Goal: Download file/media

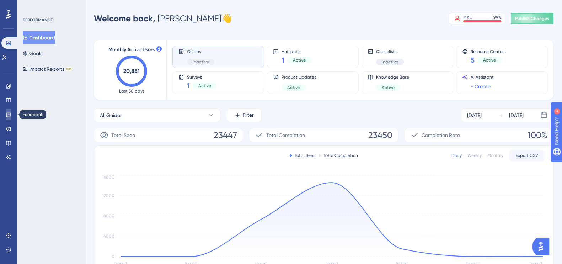
click at [10, 115] on icon at bounding box center [9, 115] width 6 height 6
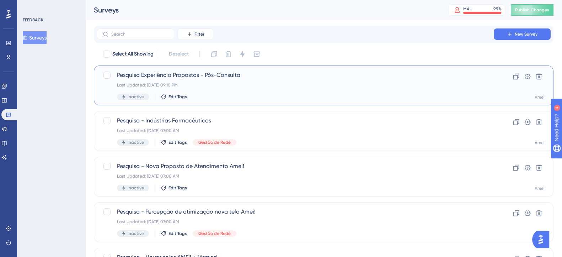
click at [389, 71] on span "Pesquisa Experiência Propostas - Pós-Consulta" at bounding box center [295, 75] width 356 height 9
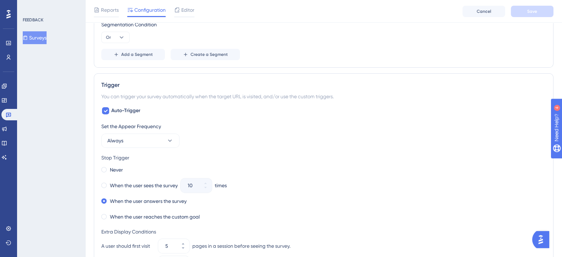
scroll to position [489, 0]
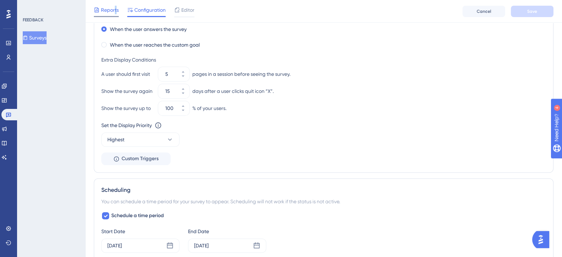
click at [115, 7] on span "Reports" at bounding box center [110, 10] width 18 height 9
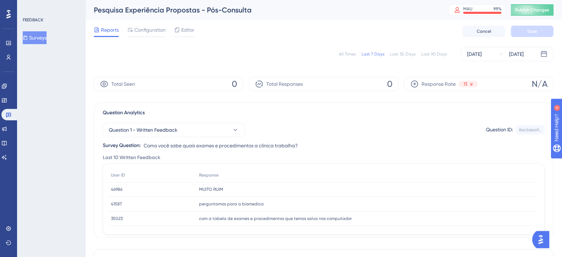
click at [403, 52] on div "Last 30 Days" at bounding box center [403, 54] width 26 height 6
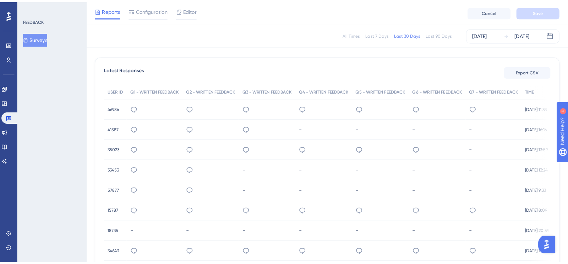
scroll to position [144, 0]
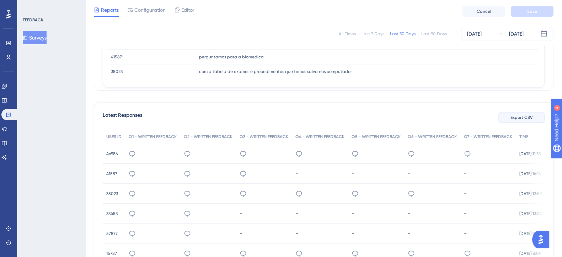
click at [535, 116] on button "Export CSV" at bounding box center [521, 117] width 46 height 11
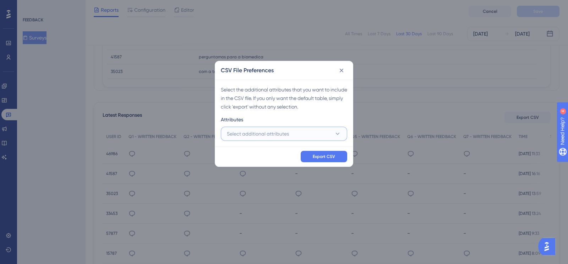
click at [315, 132] on button "Select additional attributes" at bounding box center [284, 133] width 126 height 14
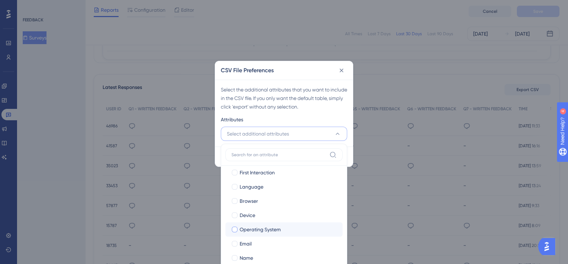
scroll to position [48, 0]
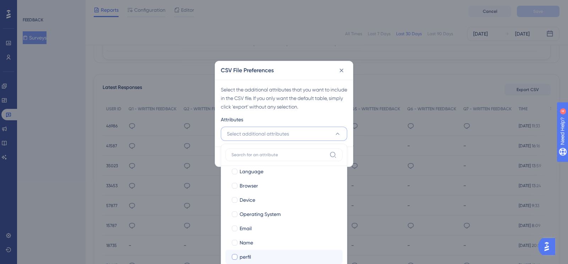
click at [256, 254] on div "perfil" at bounding box center [288, 256] width 97 height 9
checkbox input "true"
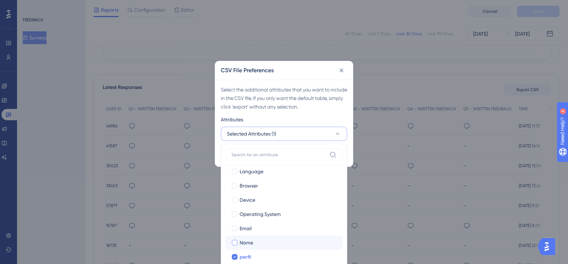
click at [255, 243] on div "Name" at bounding box center [288, 242] width 97 height 9
checkbox input "true"
click at [255, 226] on div "Email" at bounding box center [288, 228] width 97 height 9
checkbox input "true"
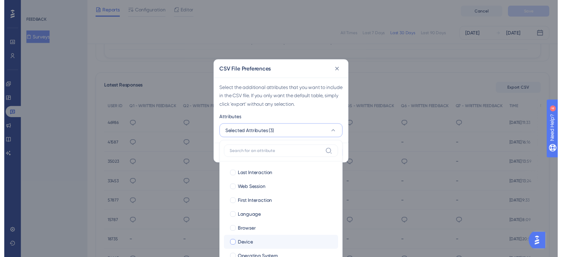
scroll to position [0, 0]
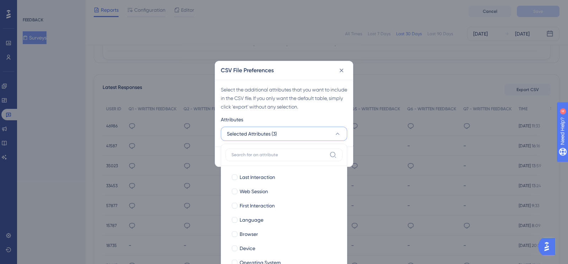
click at [305, 96] on div "Select the additional attributes that you want to include in the CSV file. If y…" at bounding box center [284, 98] width 126 height 26
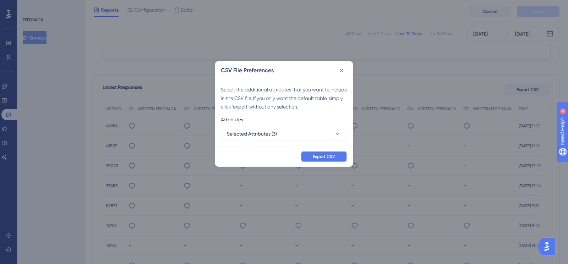
click at [335, 152] on button "Export CSV" at bounding box center [324, 156] width 47 height 11
